Goal: Transaction & Acquisition: Purchase product/service

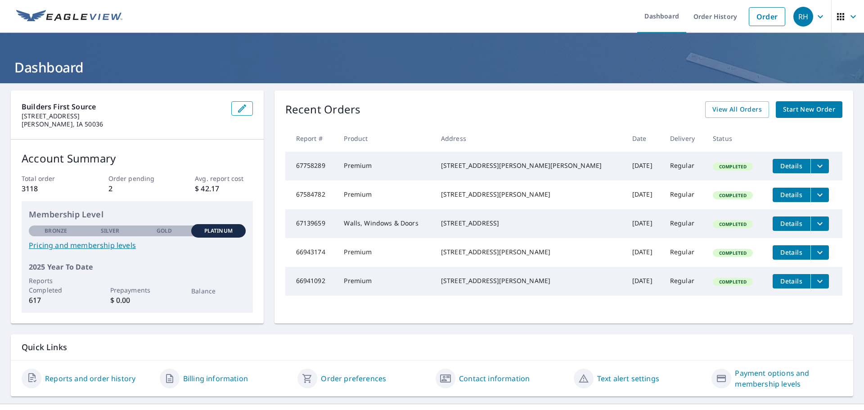
click at [814, 164] on icon "filesDropdownBtn-67758289" at bounding box center [819, 166] width 11 height 11
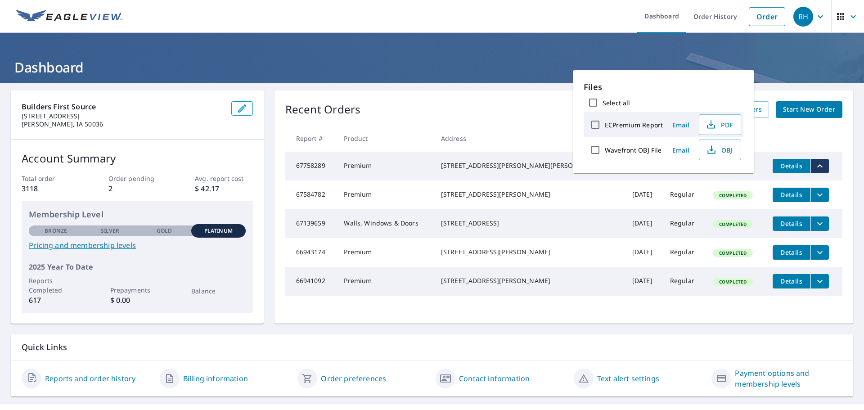
click at [826, 165] on td "Details" at bounding box center [803, 166] width 77 height 29
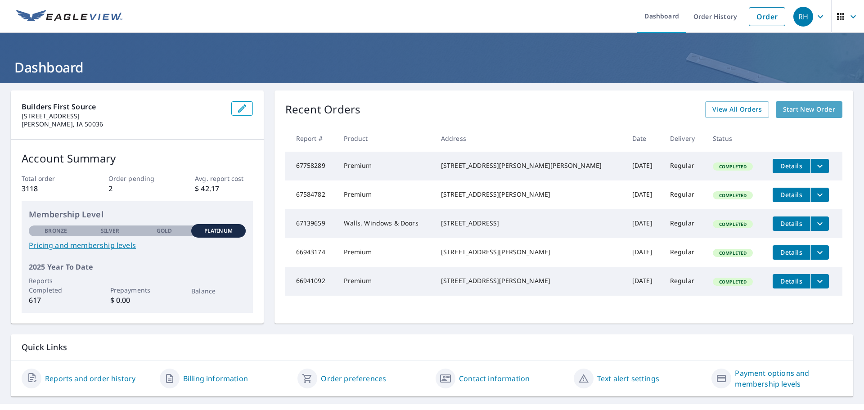
click at [788, 112] on span "Start New Order" at bounding box center [809, 109] width 52 height 11
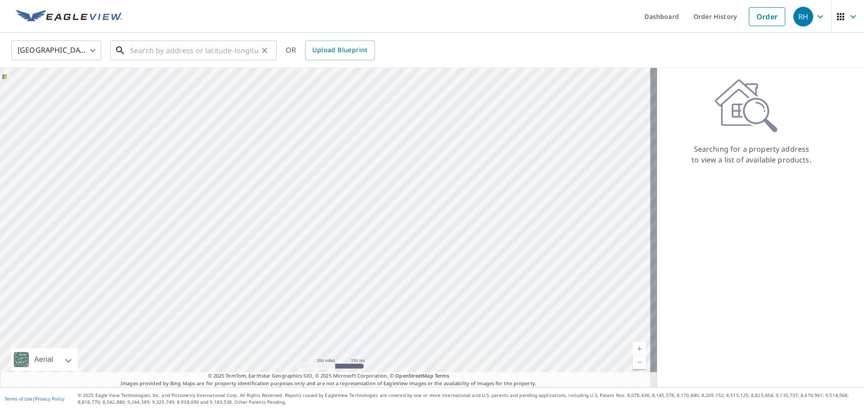
click at [171, 55] on input "text" at bounding box center [194, 50] width 128 height 25
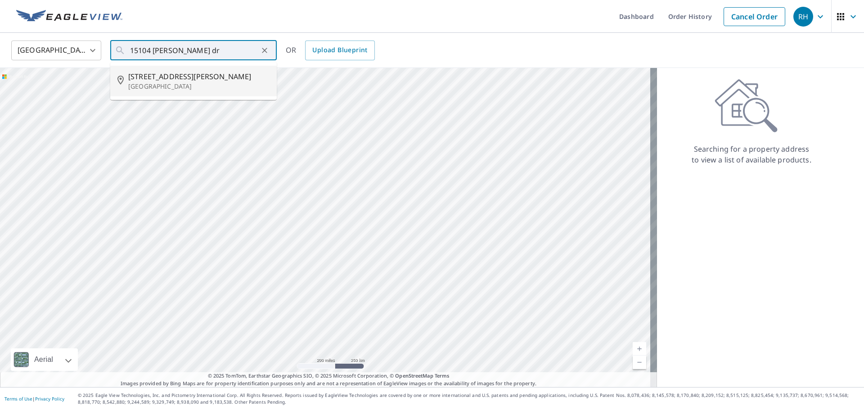
type input "[STREET_ADDRESS][PERSON_NAME][PERSON_NAME]"
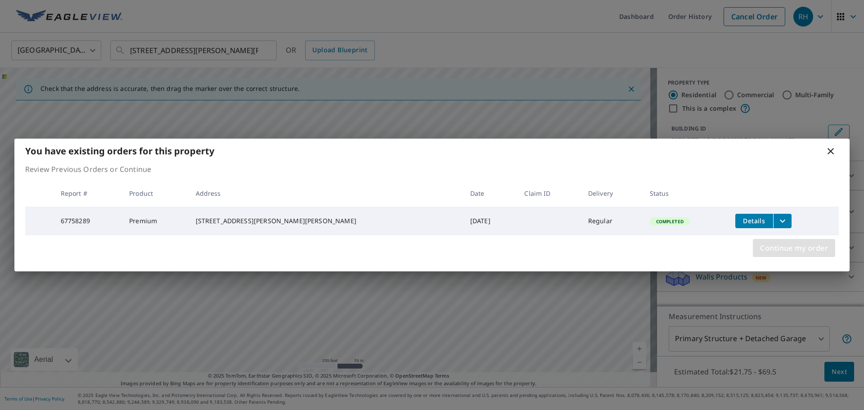
click at [819, 249] on span "Continue my order" at bounding box center [794, 248] width 68 height 13
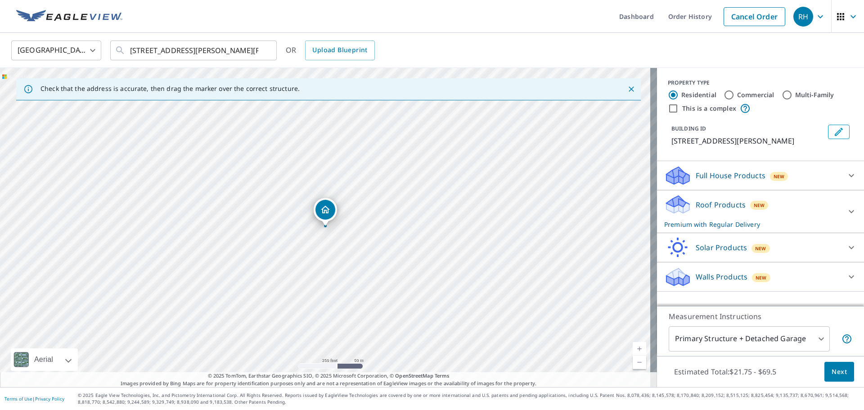
click at [697, 273] on p "Walls Products" at bounding box center [722, 276] width 52 height 11
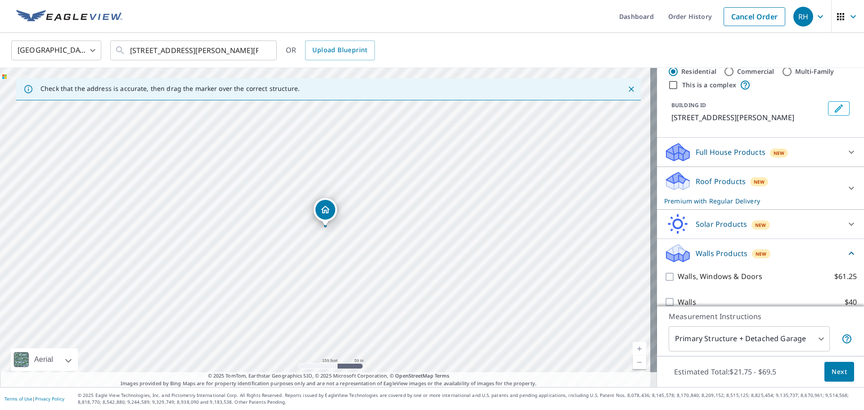
scroll to position [36, 0]
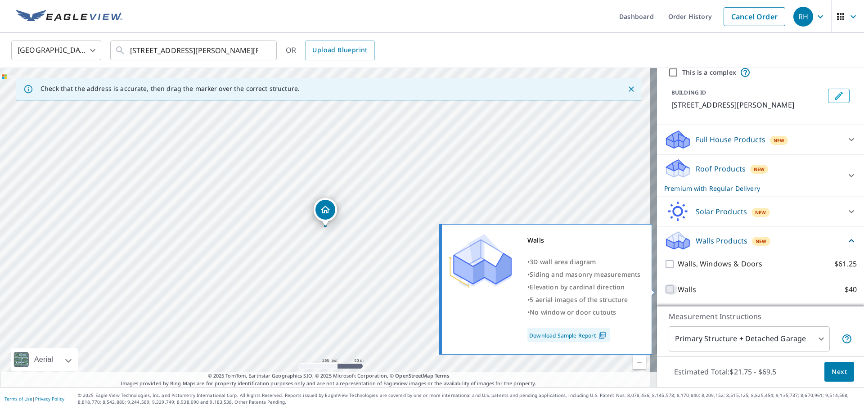
click at [665, 288] on input "Walls $40" at bounding box center [670, 289] width 13 height 11
checkbox input "true"
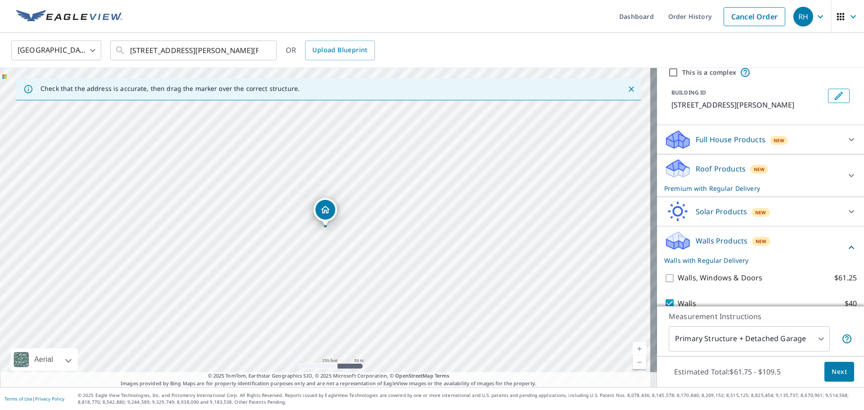
click at [793, 342] on body "RH RH Dashboard Order History Cancel Order RH [GEOGRAPHIC_DATA] [GEOGRAPHIC_DAT…" at bounding box center [432, 205] width 864 height 410
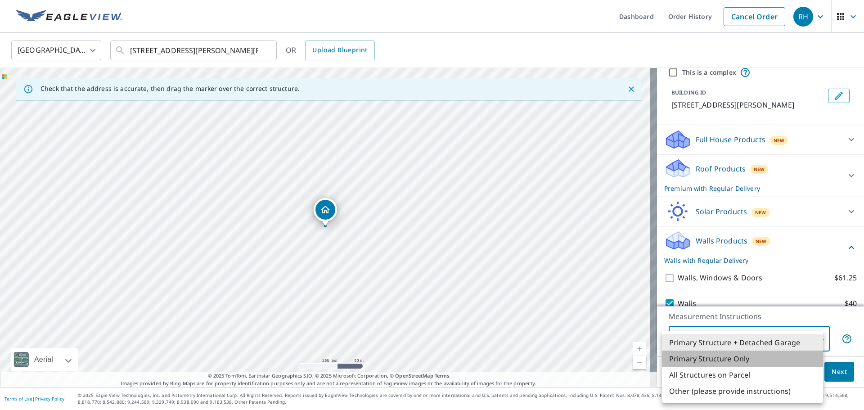
click at [769, 363] on li "Primary Structure Only" at bounding box center [742, 359] width 161 height 16
type input "2"
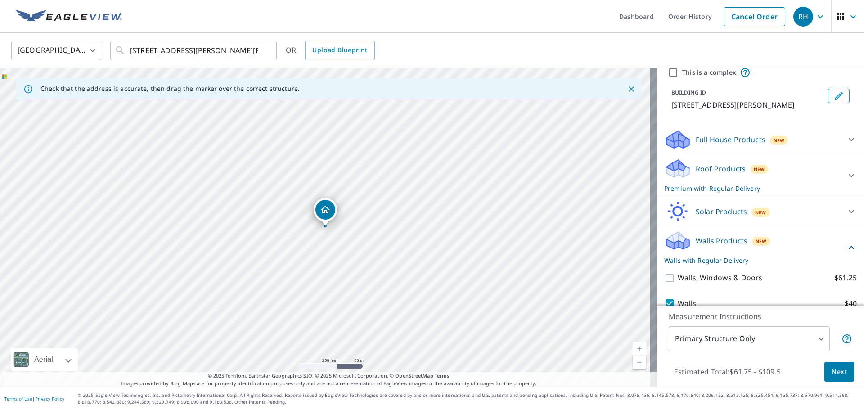
click at [722, 143] on p "Full House Products" at bounding box center [731, 139] width 70 height 11
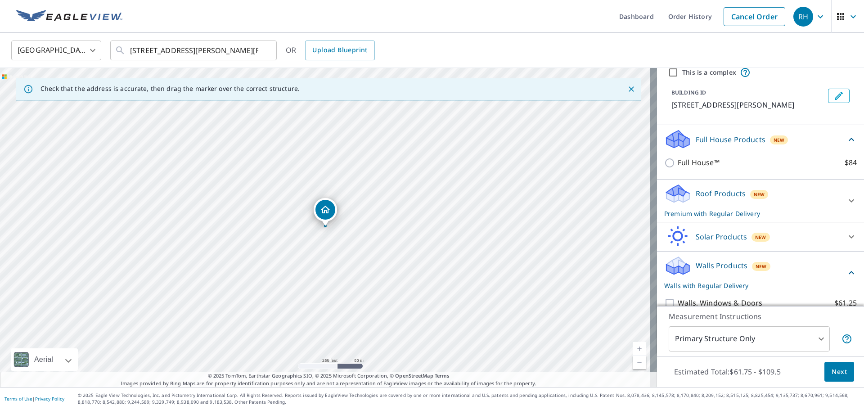
click at [724, 193] on p "Roof Products" at bounding box center [721, 193] width 50 height 11
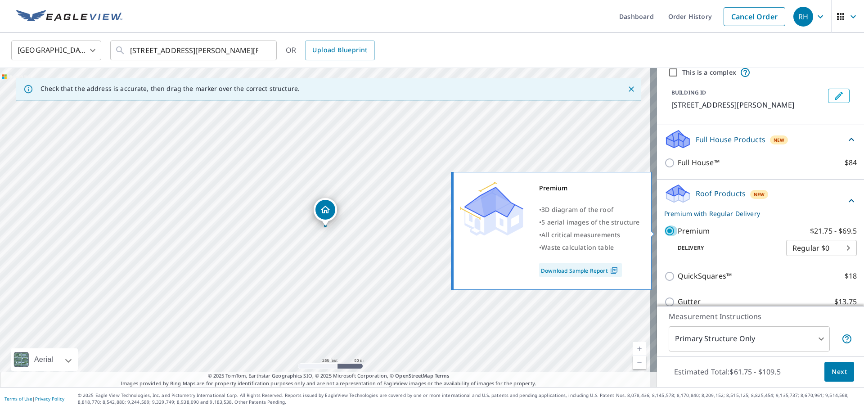
click at [664, 229] on input "Premium $21.75 - $69.5" at bounding box center [670, 230] width 13 height 11
checkbox input "false"
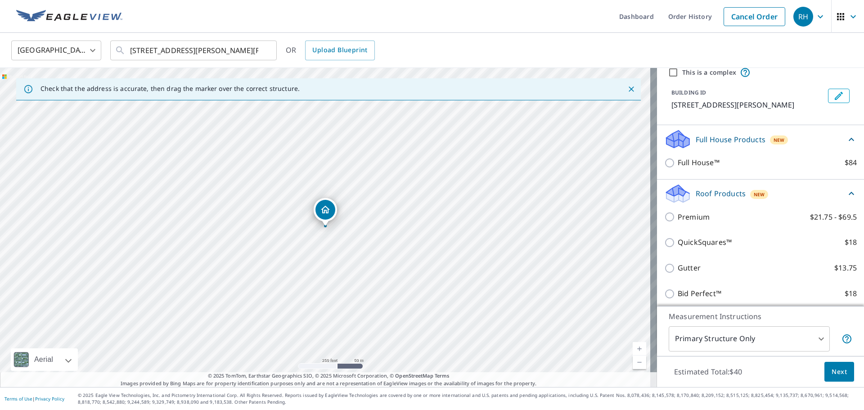
scroll to position [183, 0]
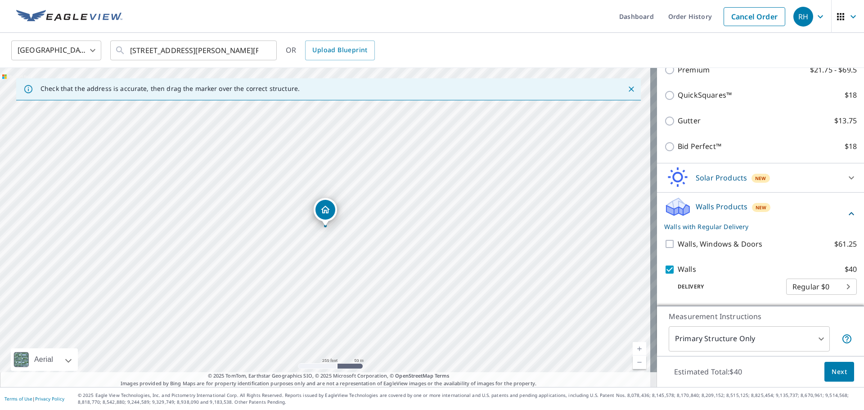
click at [832, 367] on span "Next" at bounding box center [839, 371] width 15 height 11
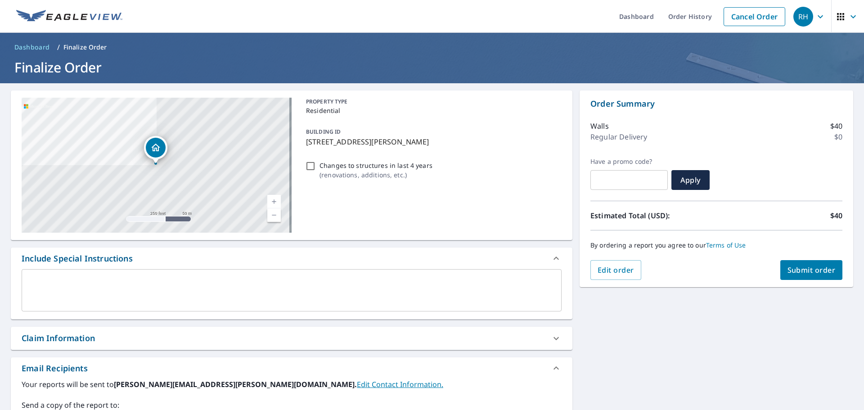
click at [802, 272] on span "Submit order" at bounding box center [811, 270] width 48 height 10
checkbox input "true"
